Goal: Transaction & Acquisition: Download file/media

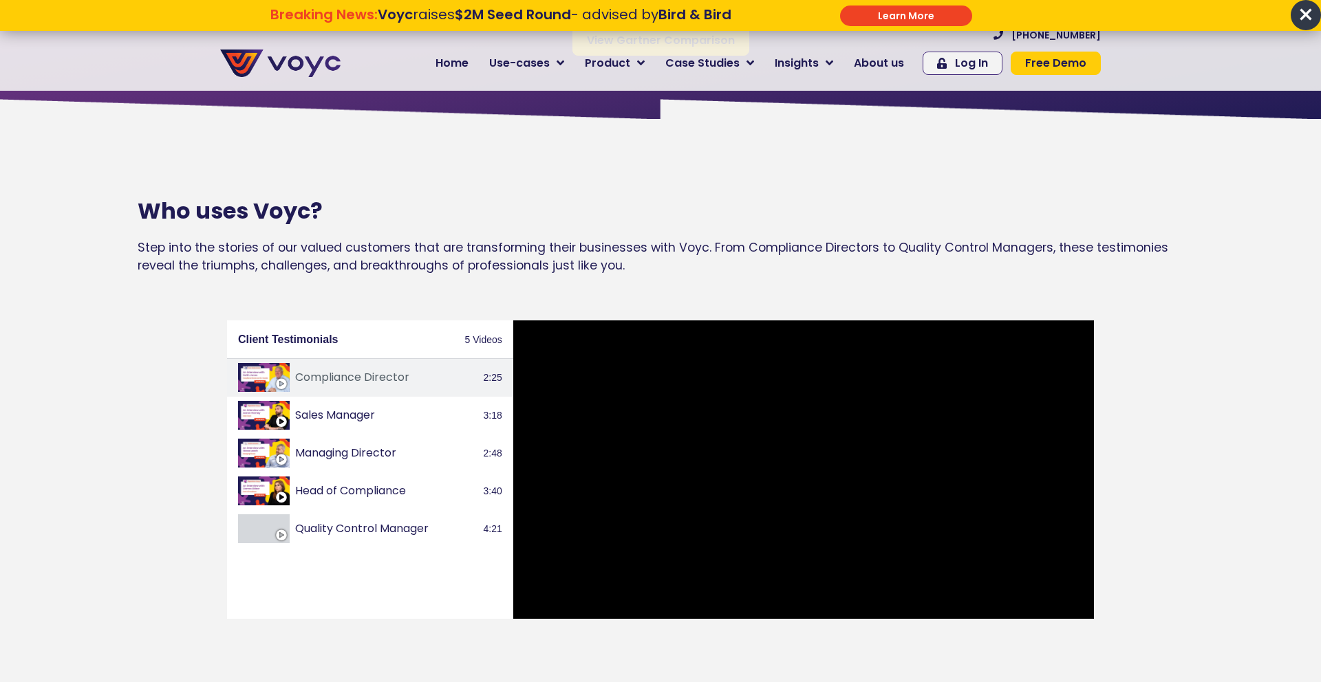
scroll to position [1544, 0]
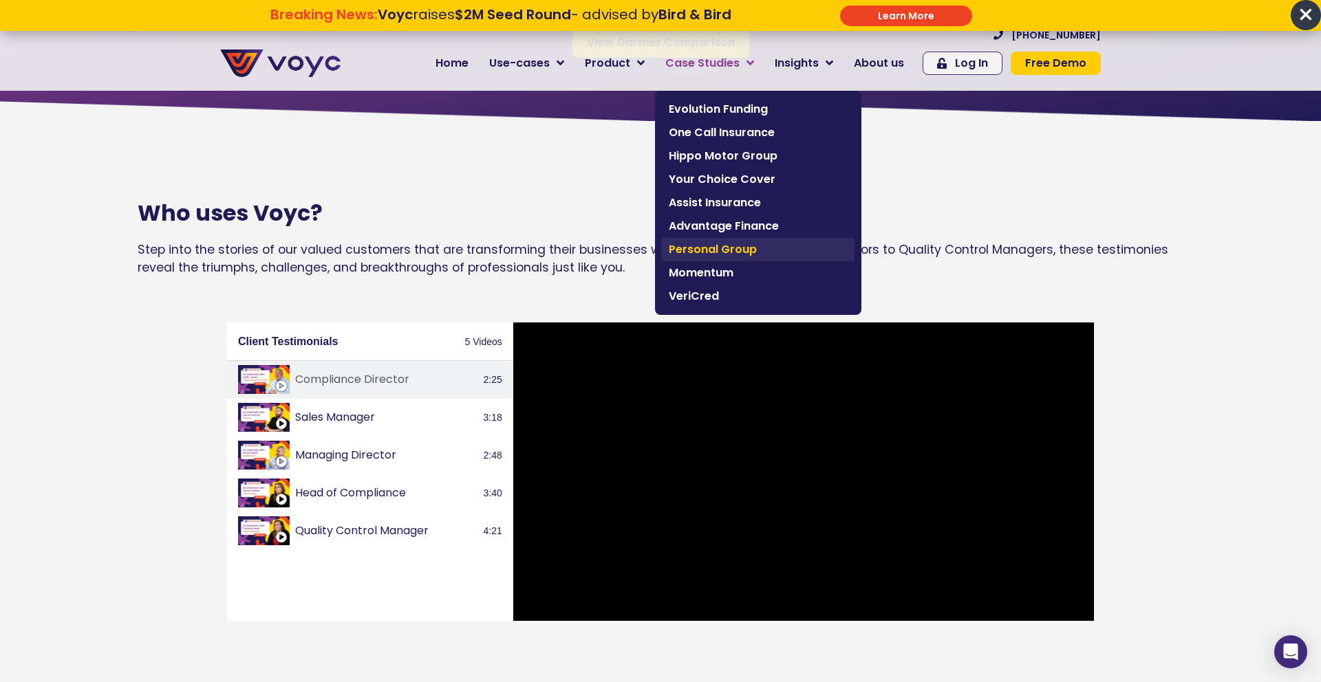
click at [703, 259] on link "Personal Group" at bounding box center [758, 249] width 193 height 23
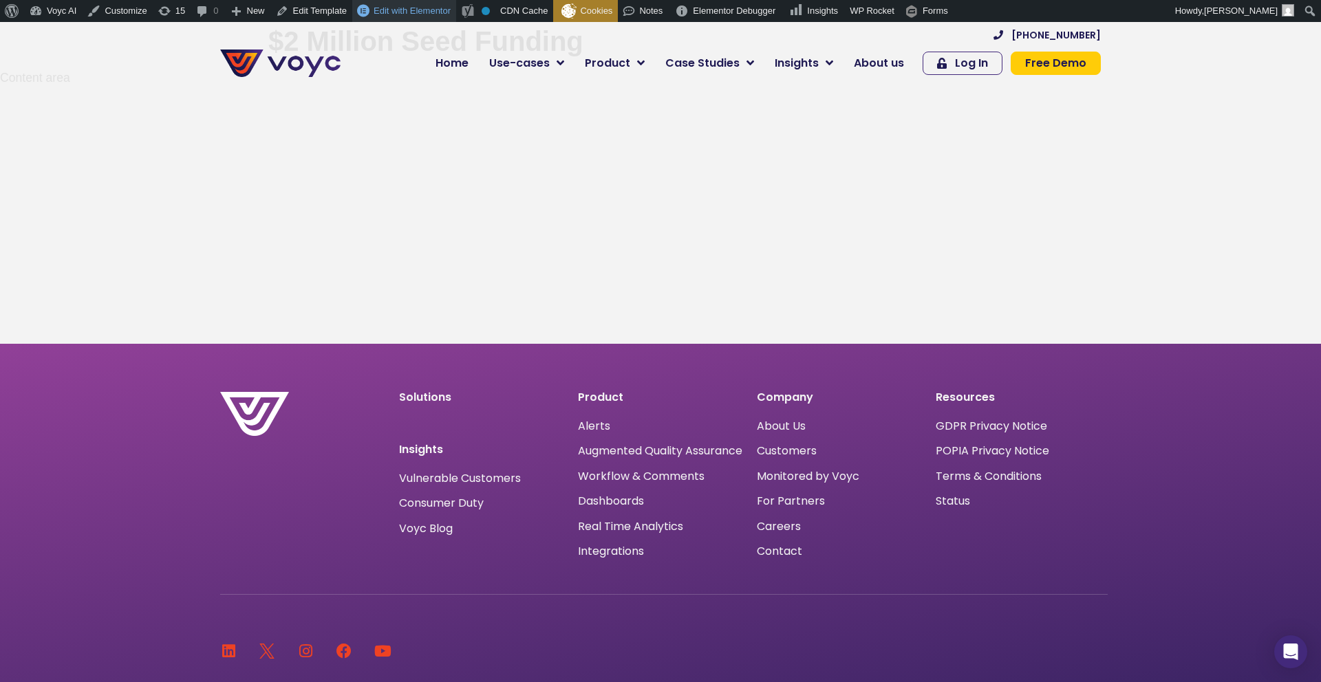
click at [430, 14] on span "Edit with Elementor" at bounding box center [412, 11] width 77 height 10
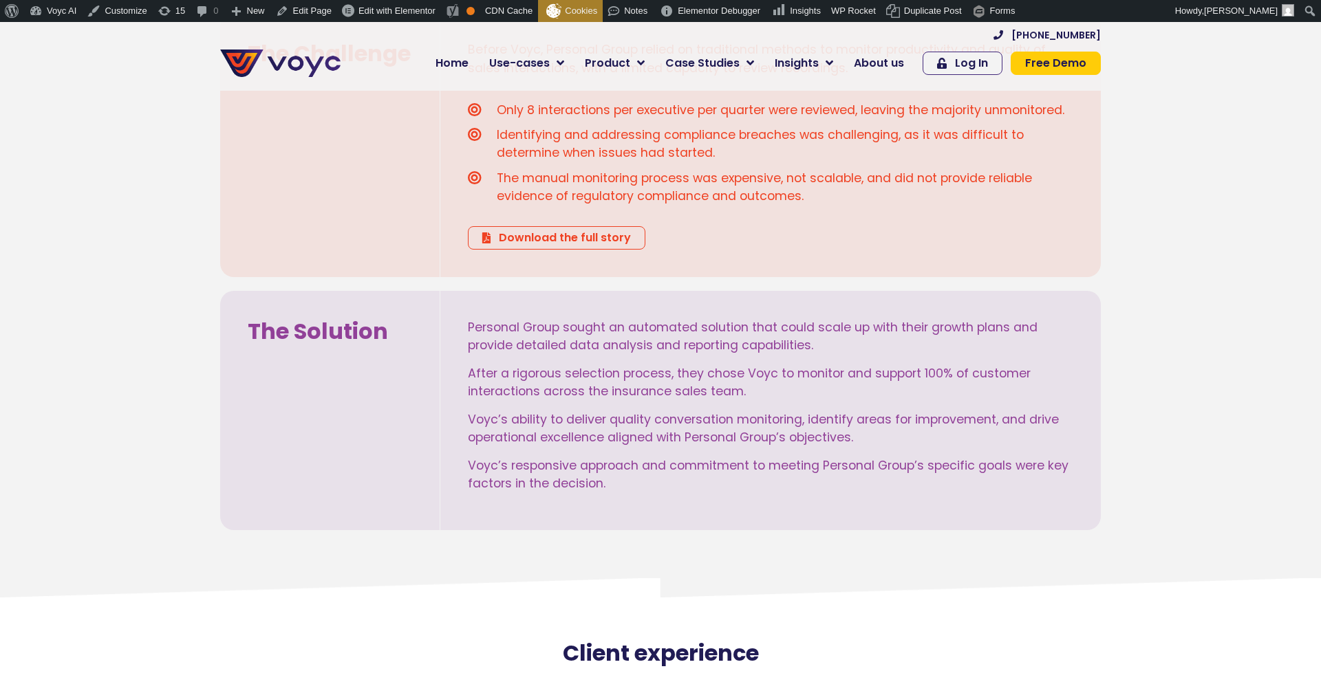
scroll to position [629, 0]
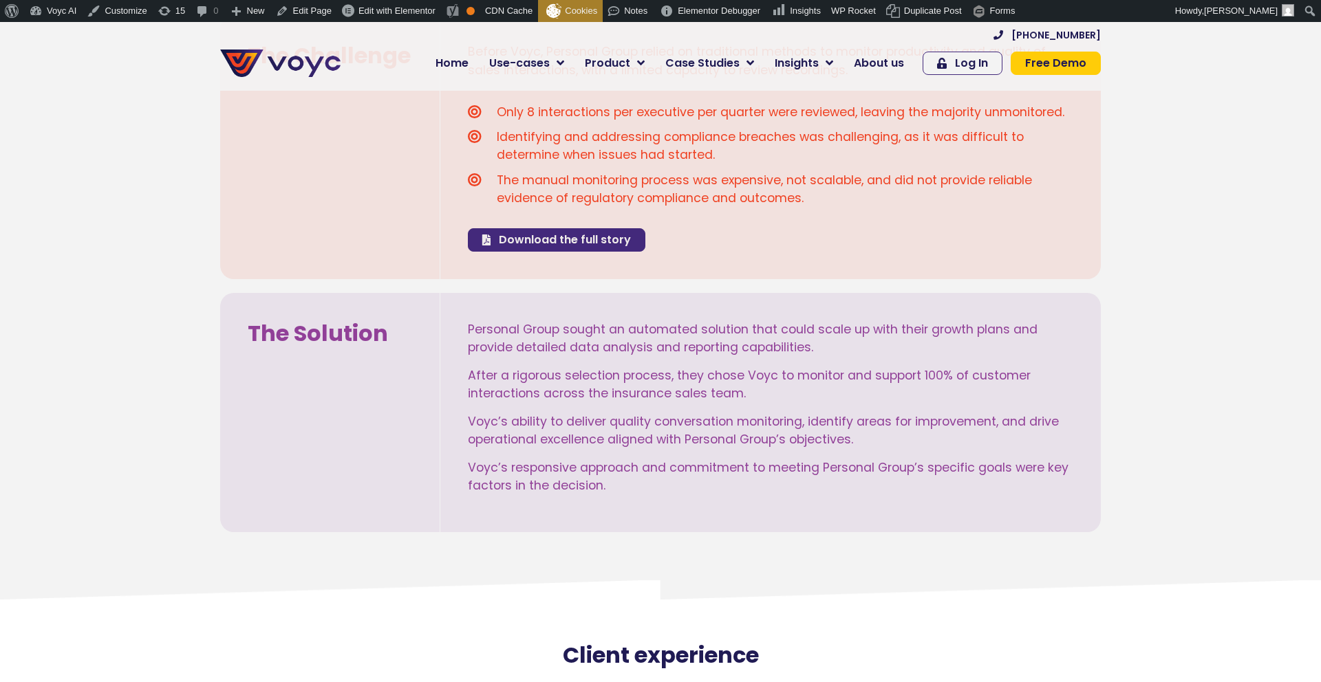
click at [525, 240] on span "Download the full story" at bounding box center [565, 240] width 132 height 11
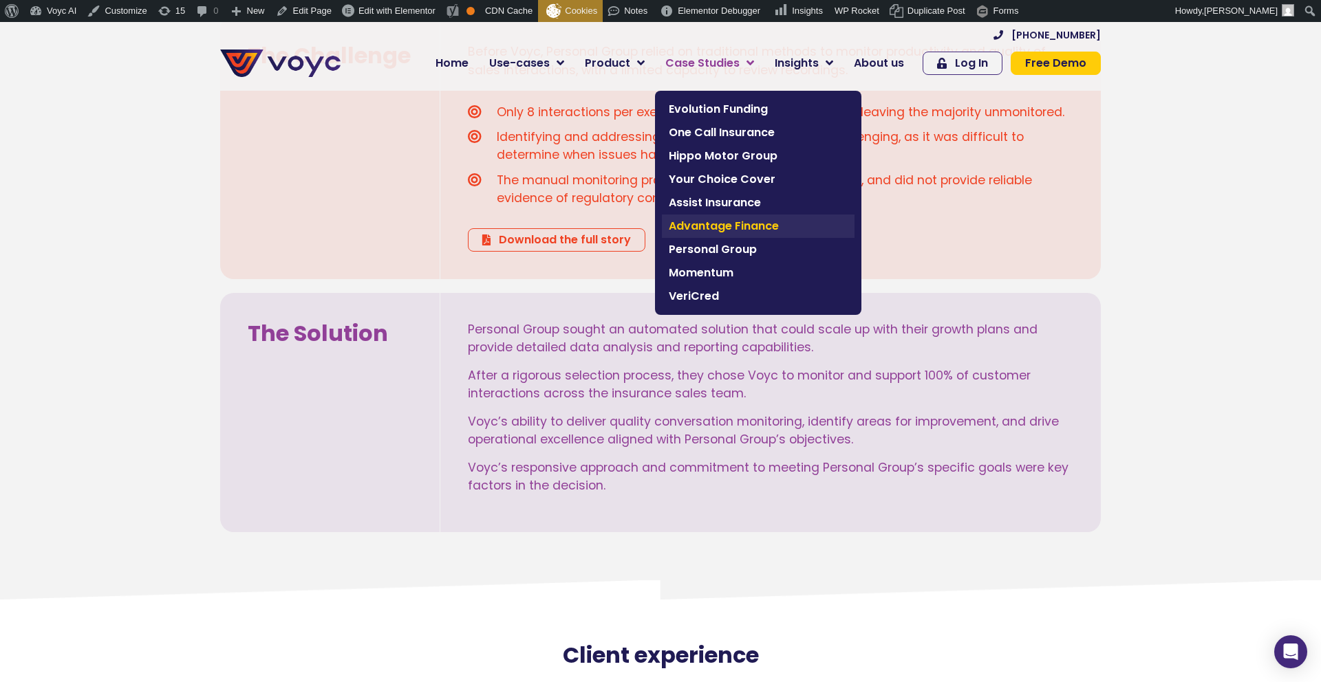
click at [704, 222] on span "Advantage Finance" at bounding box center [758, 226] width 179 height 17
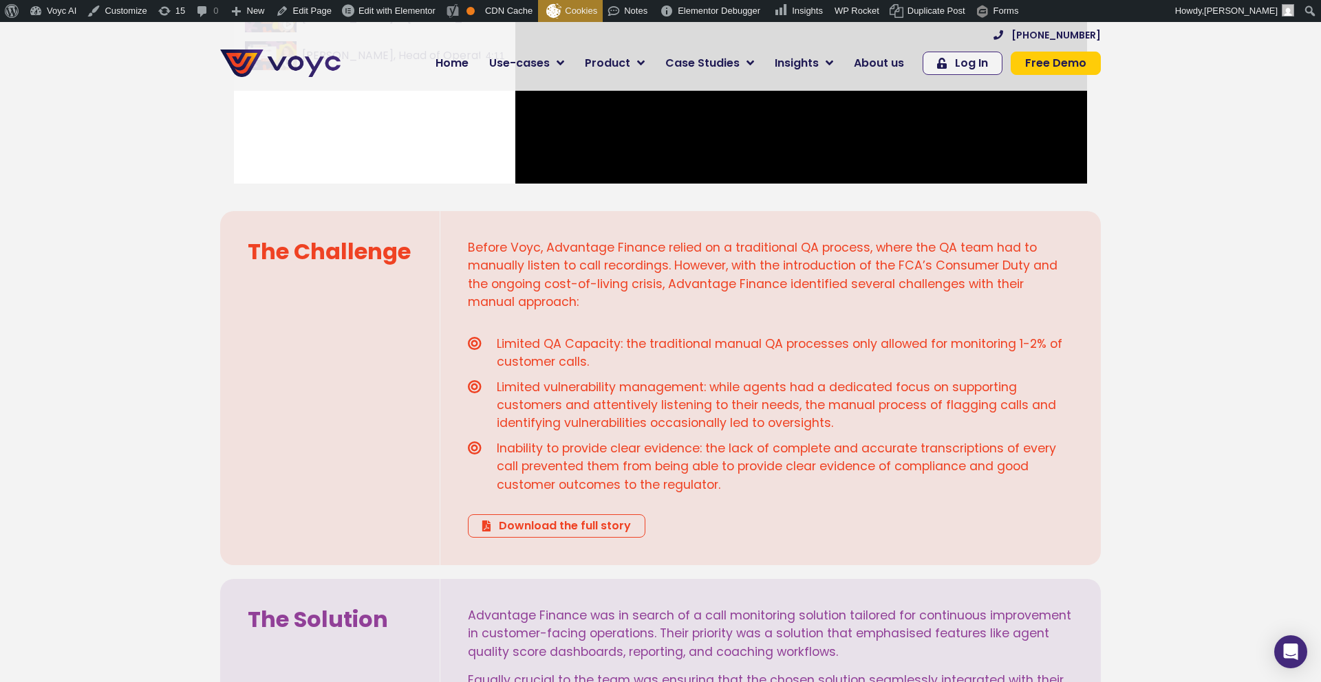
scroll to position [850, 0]
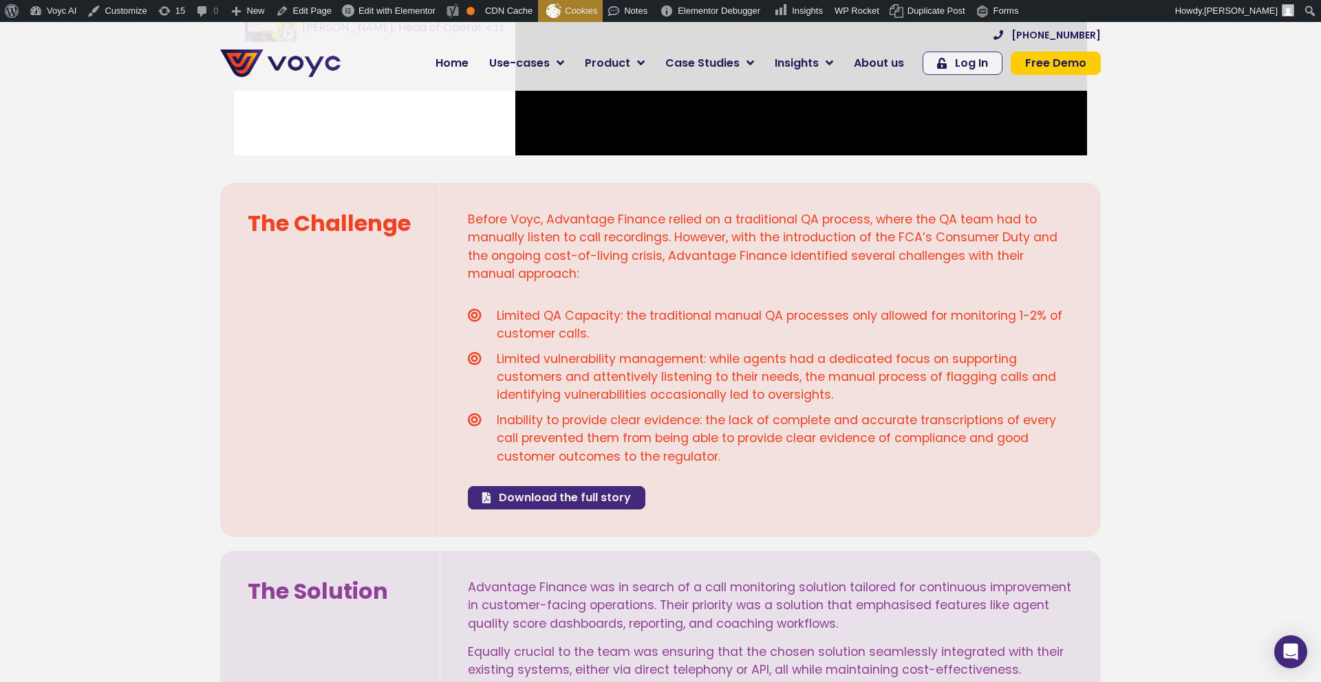
click at [543, 502] on span "Download the full story" at bounding box center [565, 498] width 132 height 11
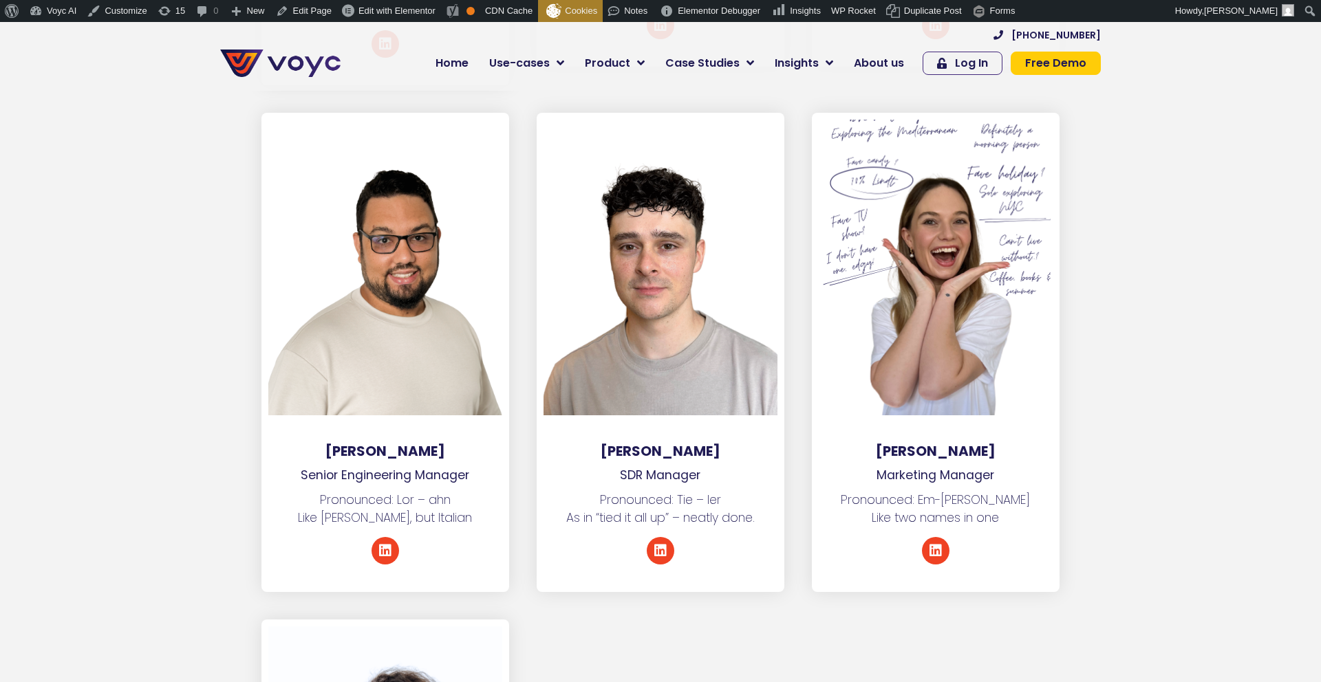
scroll to position [6476, 0]
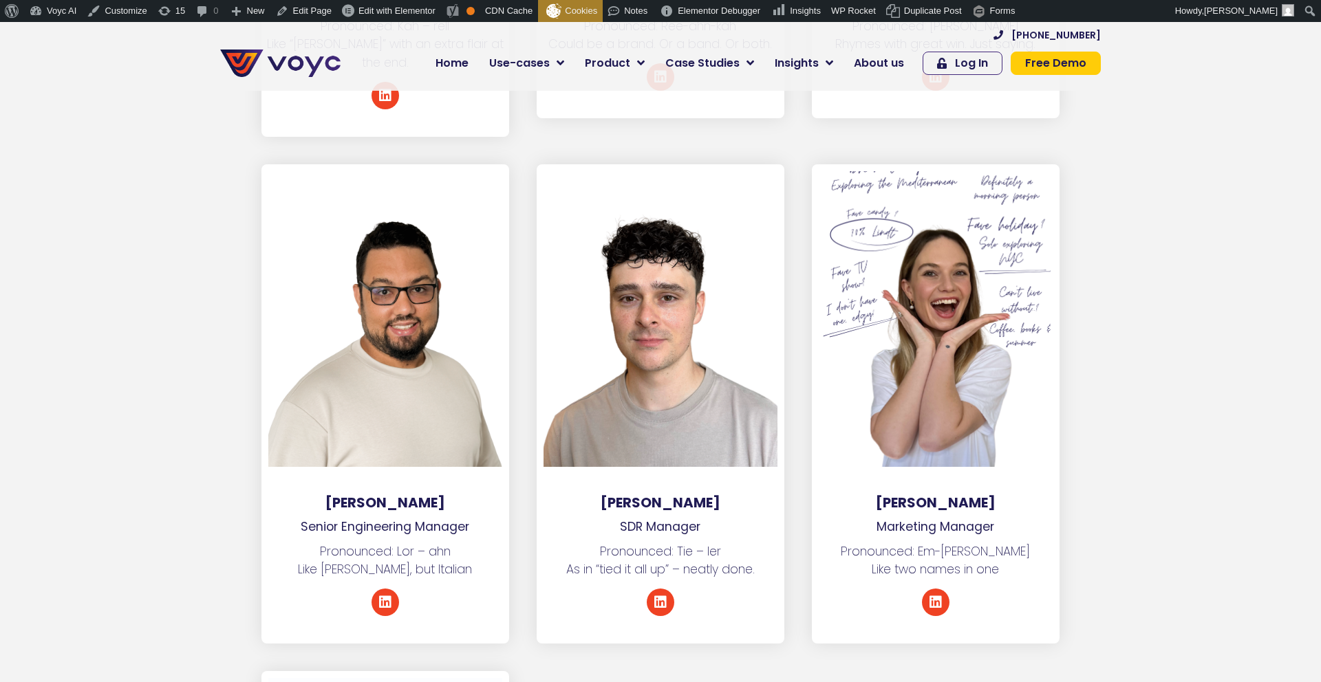
drag, startPoint x: 1132, startPoint y: 310, endPoint x: 946, endPoint y: 308, distance: 185.8
click at [1123, 310] on section "Lorant Romano Senior Engineering Manager Pronounced: Lor – ahn Like Yves Saint …" at bounding box center [660, 418] width 1321 height 508
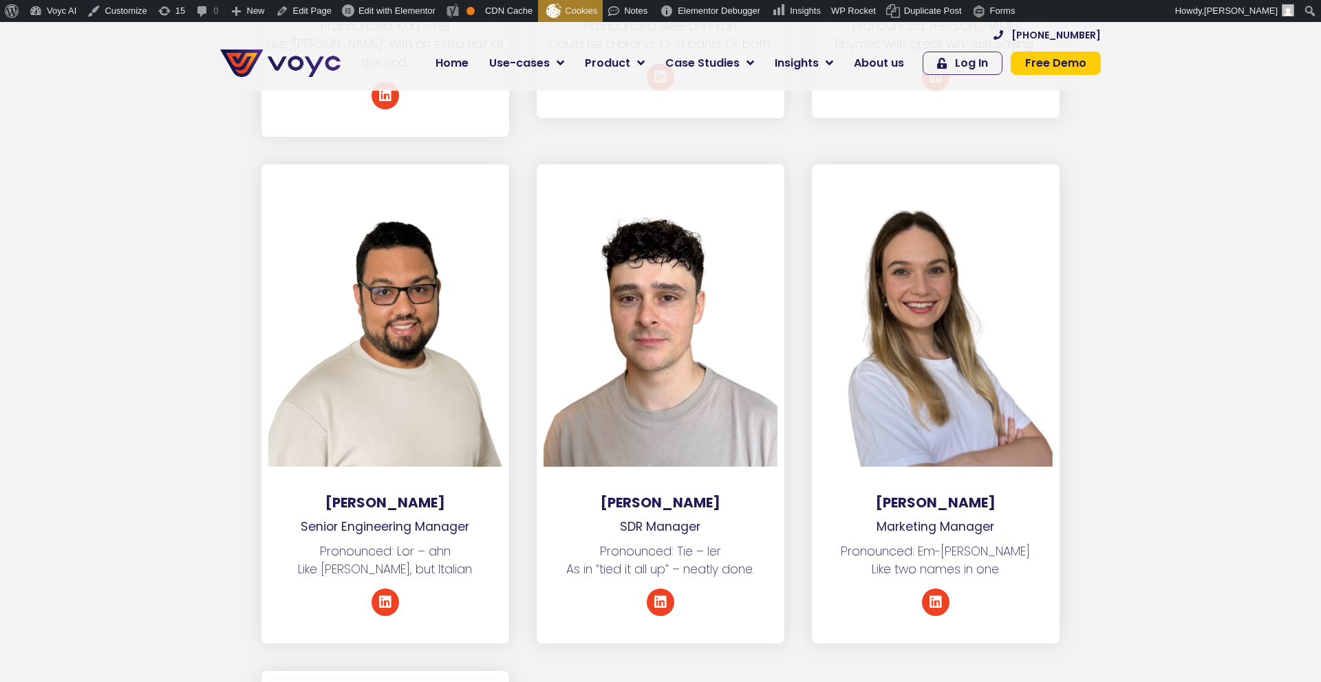
click at [1173, 313] on section "Lorant Romano Senior Engineering Manager Pronounced: Lor – ahn Like Yves Saint …" at bounding box center [660, 418] width 1321 height 508
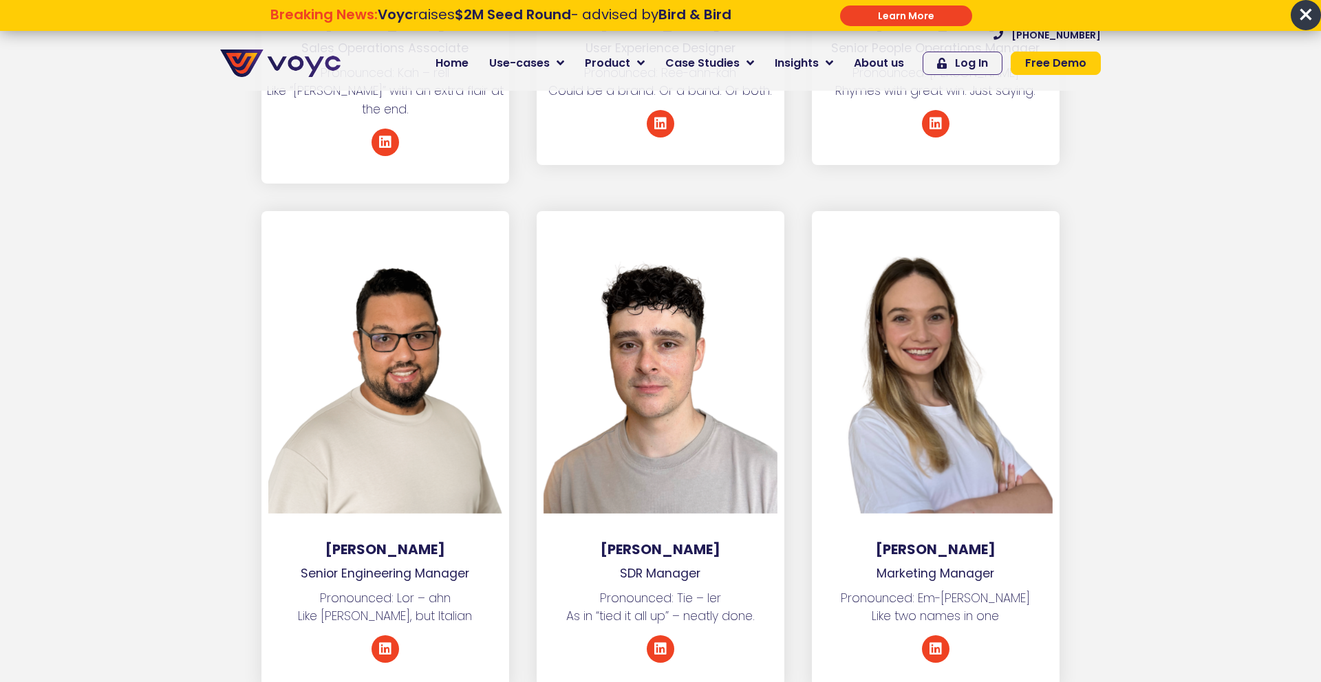
scroll to position [5806, 0]
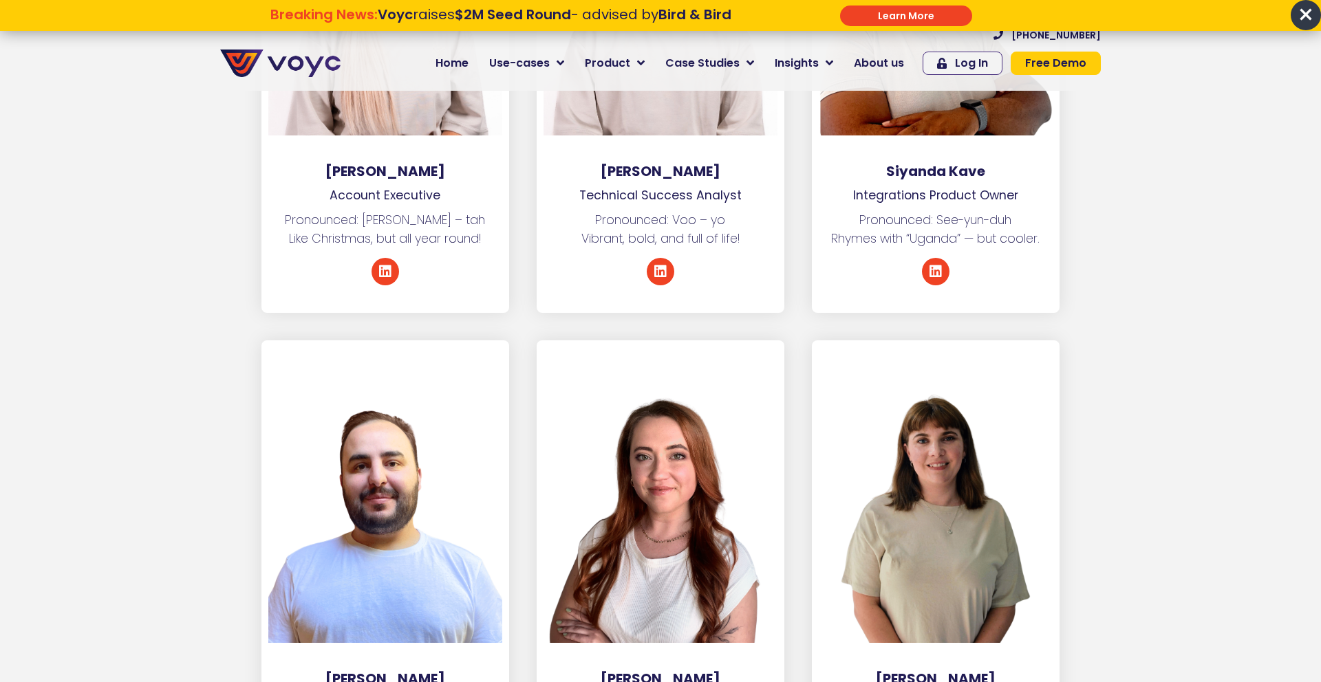
click at [1295, 17] on span "×" at bounding box center [1306, 15] width 30 height 30
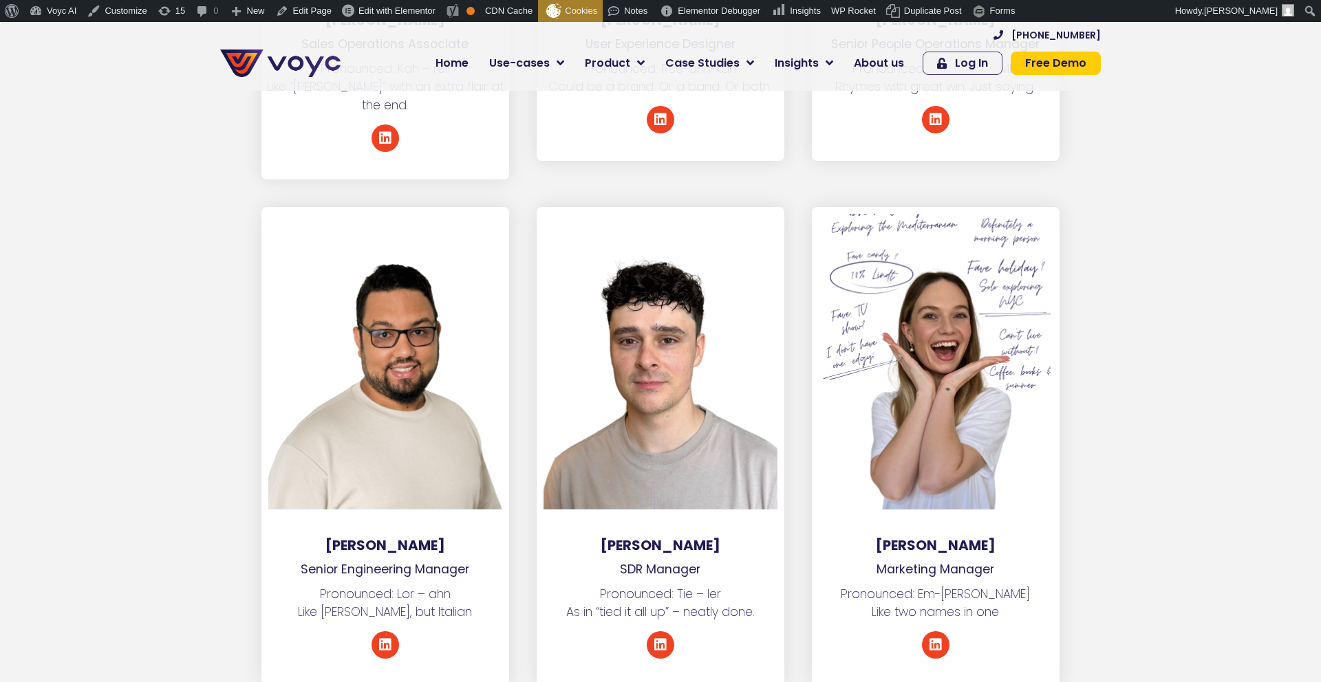
scroll to position [6430, 0]
